Goal: Task Accomplishment & Management: Use online tool/utility

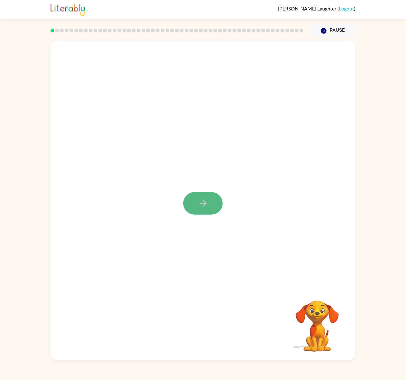
click at [196, 202] on button "button" at bounding box center [202, 203] width 39 height 22
click at [203, 297] on button "button" at bounding box center [202, 304] width 39 height 22
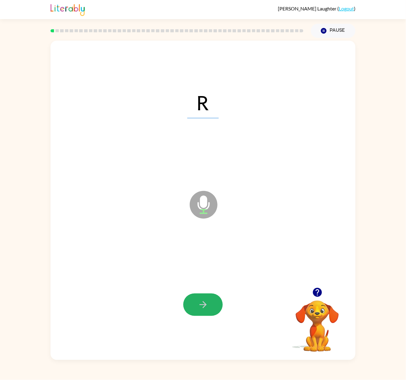
click at [203, 297] on button "button" at bounding box center [202, 304] width 39 height 22
click at [202, 301] on icon "button" at bounding box center [203, 304] width 11 height 11
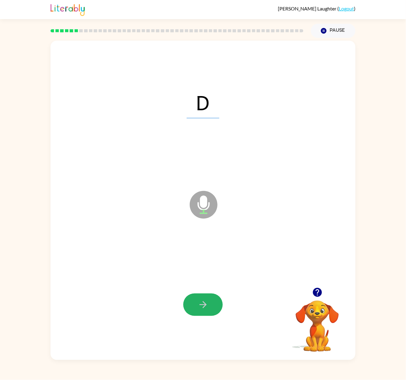
click at [202, 301] on icon "button" at bounding box center [203, 304] width 11 height 11
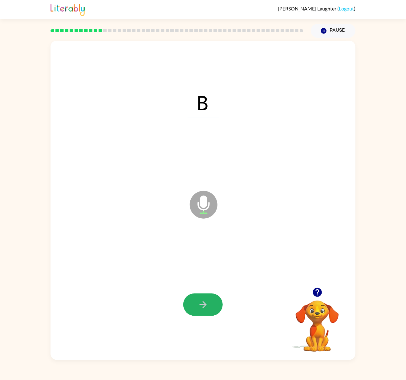
click at [202, 301] on icon "button" at bounding box center [203, 304] width 11 height 11
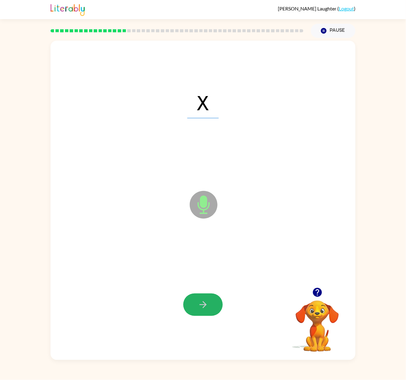
click at [202, 301] on icon "button" at bounding box center [203, 304] width 11 height 11
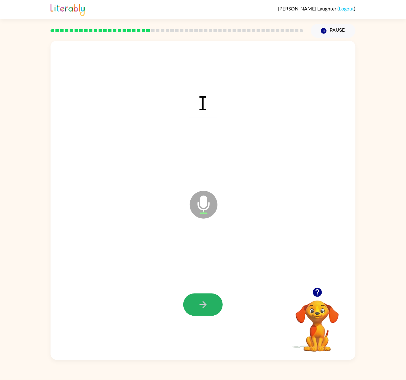
click at [202, 301] on icon "button" at bounding box center [203, 304] width 11 height 11
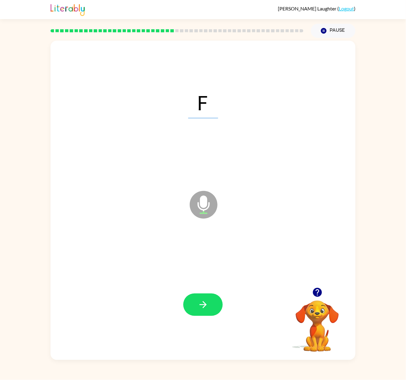
click at [202, 301] on icon "button" at bounding box center [203, 304] width 11 height 11
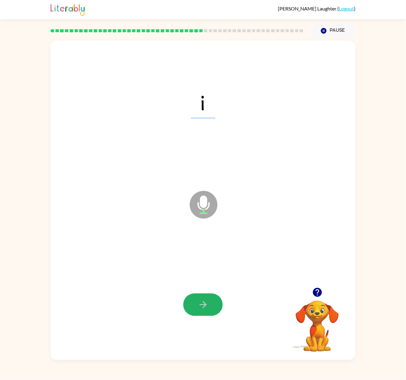
click at [202, 301] on icon "button" at bounding box center [203, 304] width 11 height 11
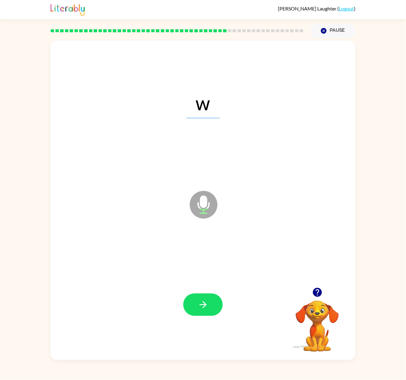
click at [202, 301] on icon "button" at bounding box center [203, 304] width 11 height 11
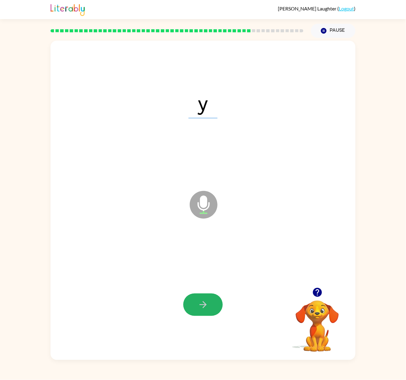
click at [202, 301] on icon "button" at bounding box center [203, 304] width 11 height 11
click at [119, 101] on div "r" at bounding box center [203, 102] width 293 height 98
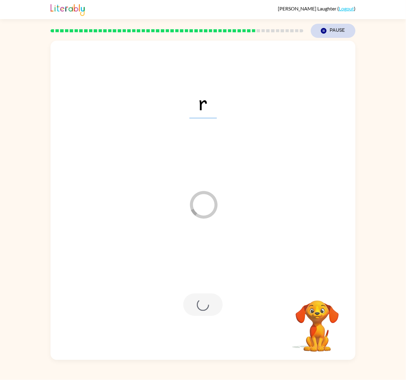
click at [323, 29] on icon "button" at bounding box center [324, 31] width 6 height 6
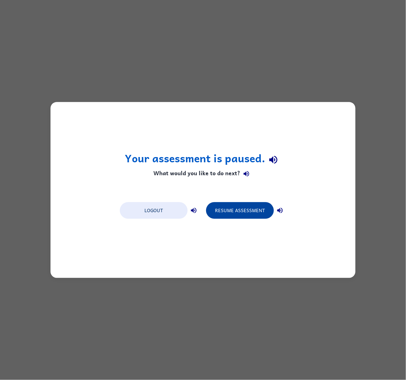
click at [245, 211] on button "Resume Assessment" at bounding box center [240, 210] width 68 height 17
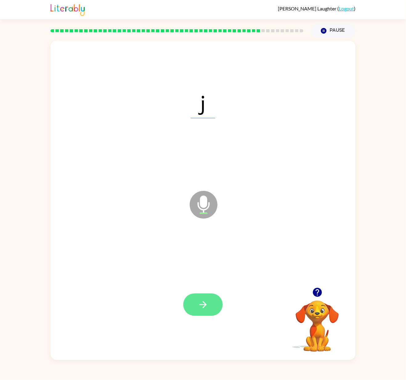
click at [195, 299] on button "button" at bounding box center [202, 304] width 39 height 22
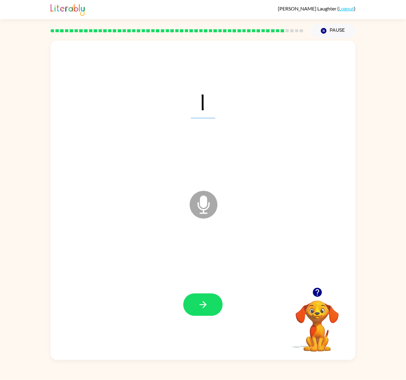
click at [195, 299] on button "button" at bounding box center [202, 304] width 39 height 22
click at [206, 308] on icon "button" at bounding box center [203, 304] width 11 height 11
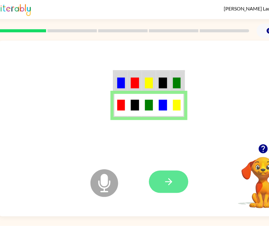
click at [174, 177] on button "button" at bounding box center [168, 182] width 39 height 22
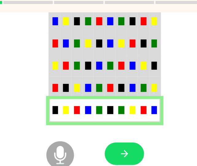
scroll to position [39, 44]
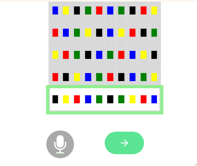
click at [124, 146] on icon "button" at bounding box center [124, 142] width 11 height 11
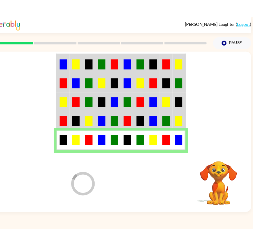
scroll to position [0, 0]
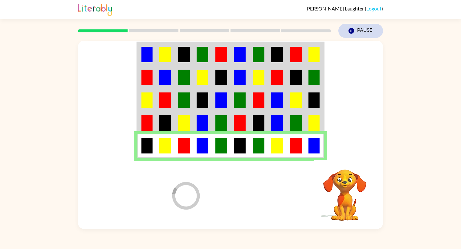
click at [355, 30] on button "Pause Pause" at bounding box center [360, 31] width 45 height 14
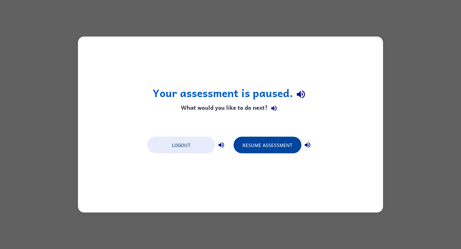
click at [275, 141] on button "Resume Assessment" at bounding box center [267, 145] width 68 height 17
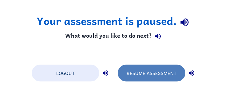
click at [144, 70] on button "Resume Assessment" at bounding box center [152, 73] width 68 height 17
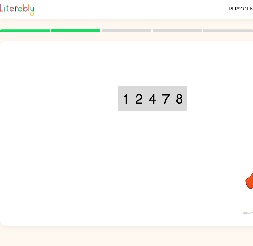
scroll to position [0, 4]
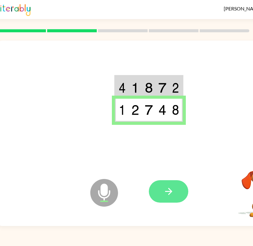
click at [169, 197] on icon "button" at bounding box center [168, 191] width 11 height 11
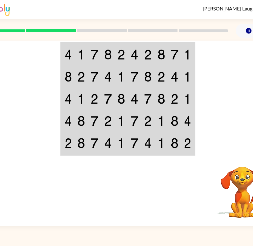
scroll to position [0, 22]
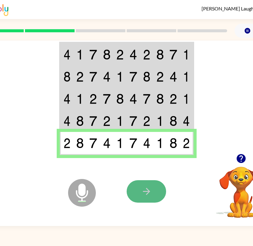
click at [152, 200] on button "button" at bounding box center [146, 191] width 39 height 22
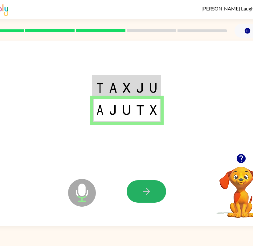
click at [152, 200] on button "button" at bounding box center [146, 191] width 39 height 22
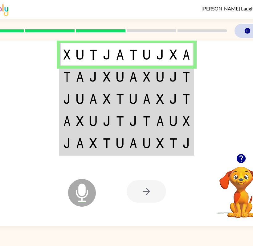
click at [246, 29] on icon "button" at bounding box center [247, 31] width 6 height 6
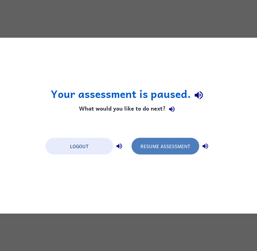
click at [172, 150] on button "Resume Assessment" at bounding box center [166, 146] width 68 height 17
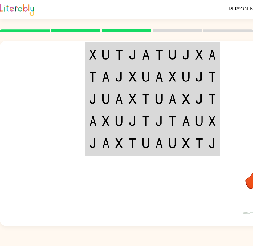
scroll to position [0, 4]
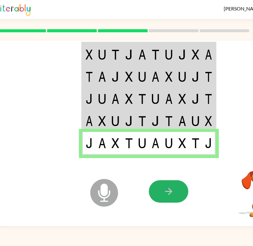
click at [172, 197] on icon "button" at bounding box center [168, 191] width 11 height 11
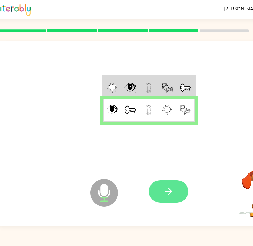
click at [168, 192] on icon "button" at bounding box center [168, 191] width 11 height 11
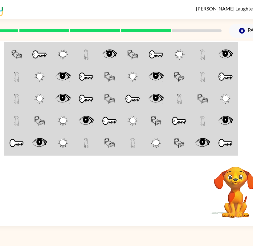
scroll to position [0, 30]
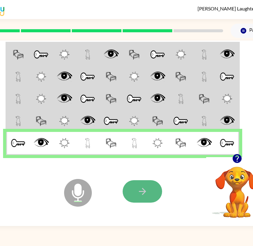
click at [161, 192] on button "button" at bounding box center [142, 191] width 39 height 22
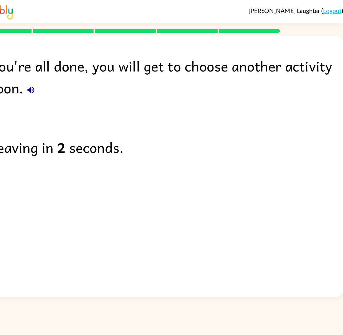
scroll to position [0, 0]
